Goal: Task Accomplishment & Management: Complete application form

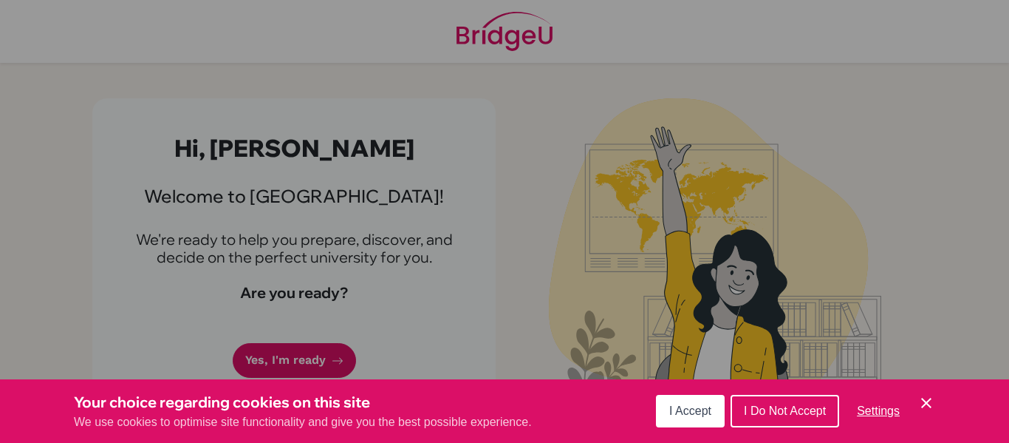
click at [302, 361] on div "Cookie Preferences" at bounding box center [504, 221] width 1009 height 443
click at [693, 417] on span "I Accept" at bounding box center [691, 410] width 42 height 13
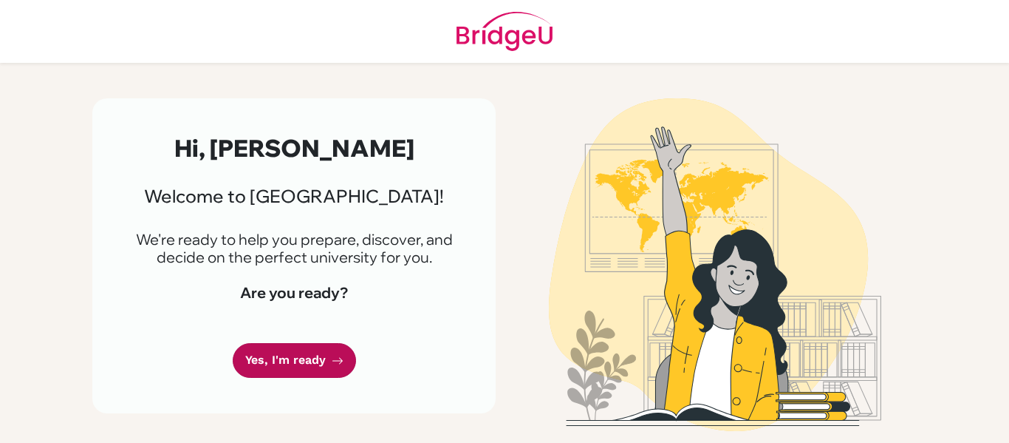
click at [340, 364] on icon at bounding box center [338, 361] width 12 height 12
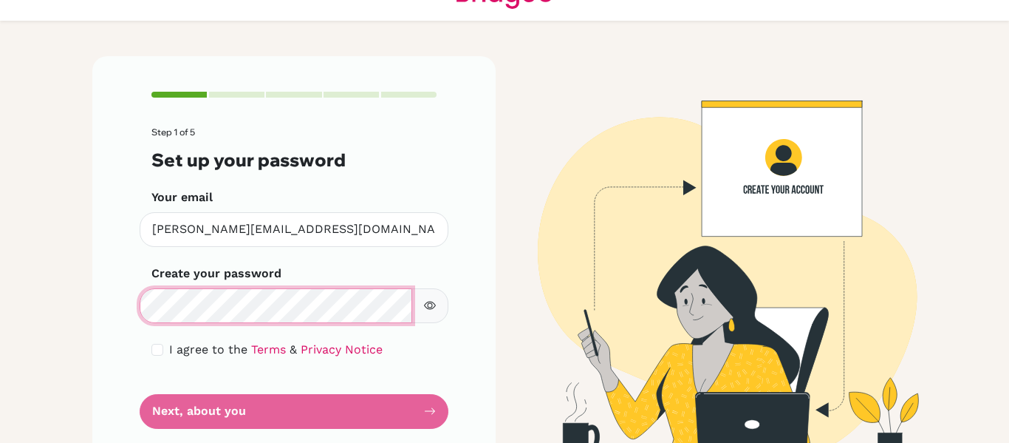
scroll to position [77, 0]
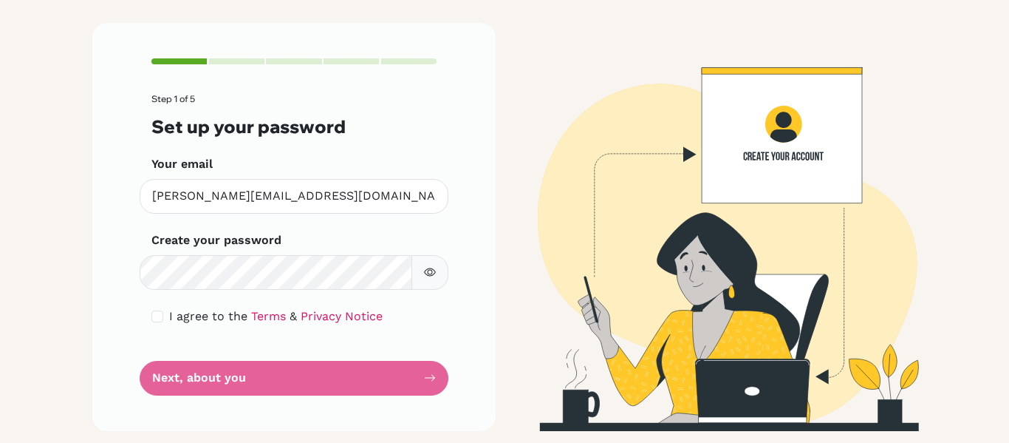
click at [358, 390] on form "Step 1 of 5 Set up your password Your email joel.sat@students.hope.edu.kh Inval…" at bounding box center [293, 244] width 285 height 301
click at [430, 378] on form "Step 1 of 5 Set up your password Your email joel.sat@students.hope.edu.kh Inval…" at bounding box center [293, 244] width 285 height 301
click at [197, 314] on span "I agree to the" at bounding box center [208, 316] width 78 height 14
click at [157, 313] on input "checkbox" at bounding box center [157, 316] width 12 height 12
checkbox input "true"
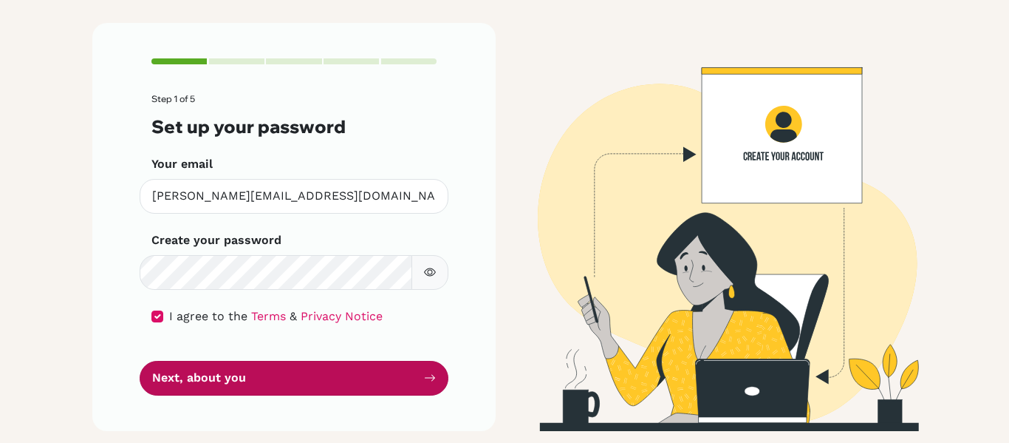
click at [185, 385] on button "Next, about you" at bounding box center [294, 378] width 309 height 35
